Goal: Browse casually

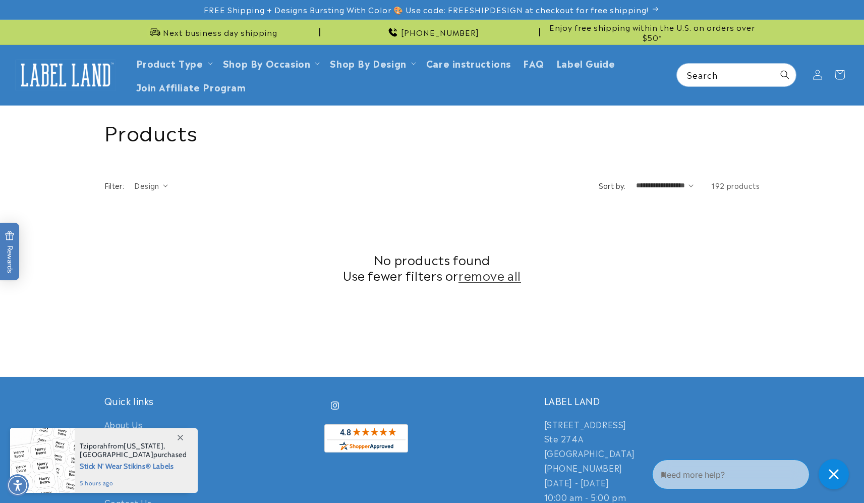
scroll to position [273, 0]
